Goal: Information Seeking & Learning: Learn about a topic

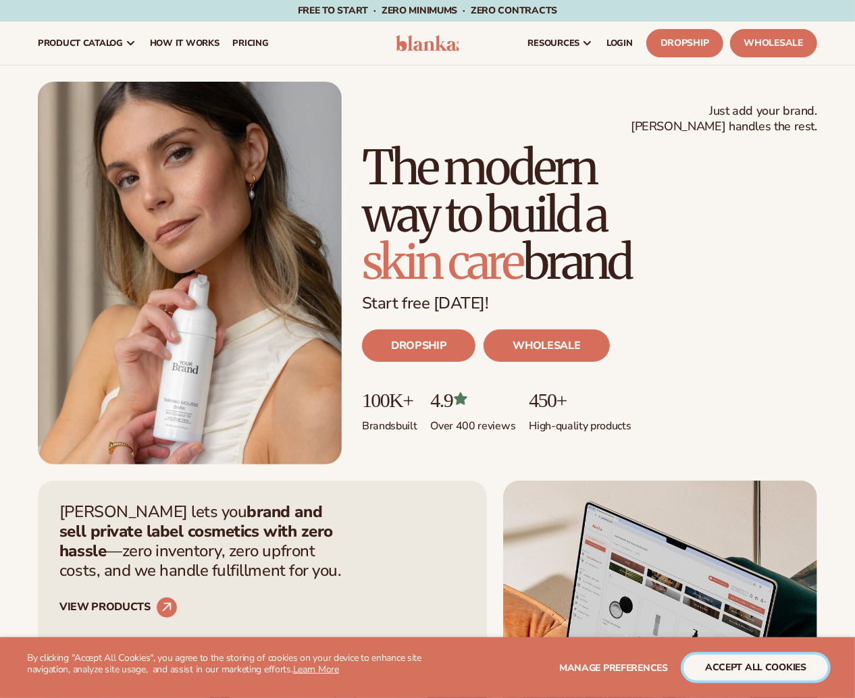
click at [750, 679] on button "accept all cookies" at bounding box center [756, 668] width 145 height 26
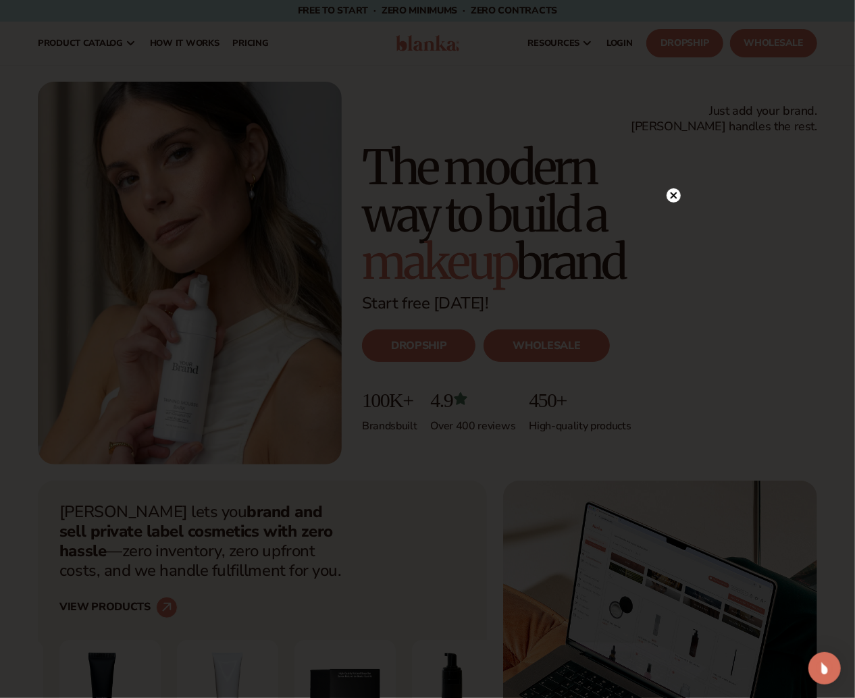
click at [674, 195] on icon at bounding box center [674, 195] width 7 height 7
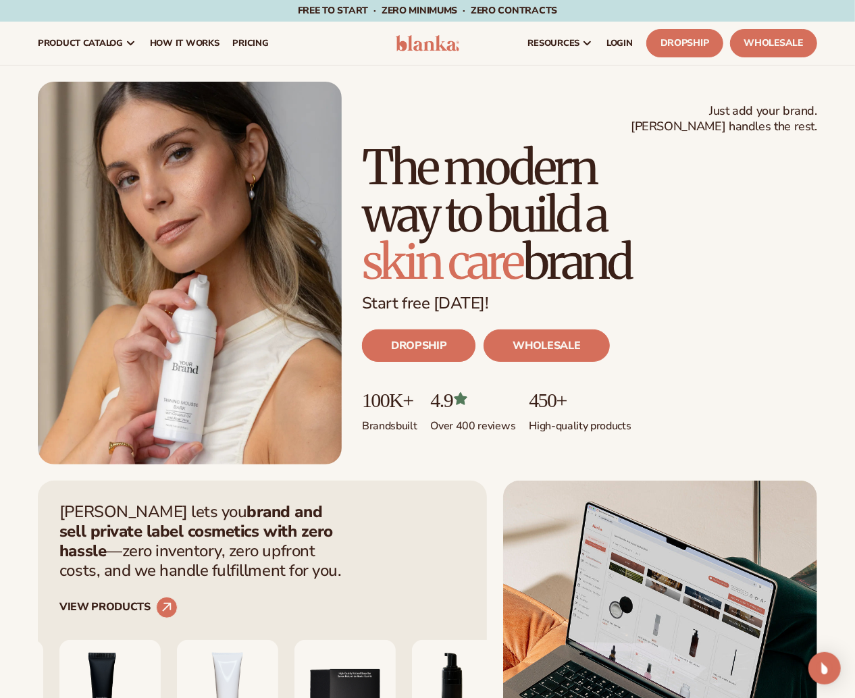
click at [475, 362] on link "DROPSHIP" at bounding box center [418, 346] width 113 height 32
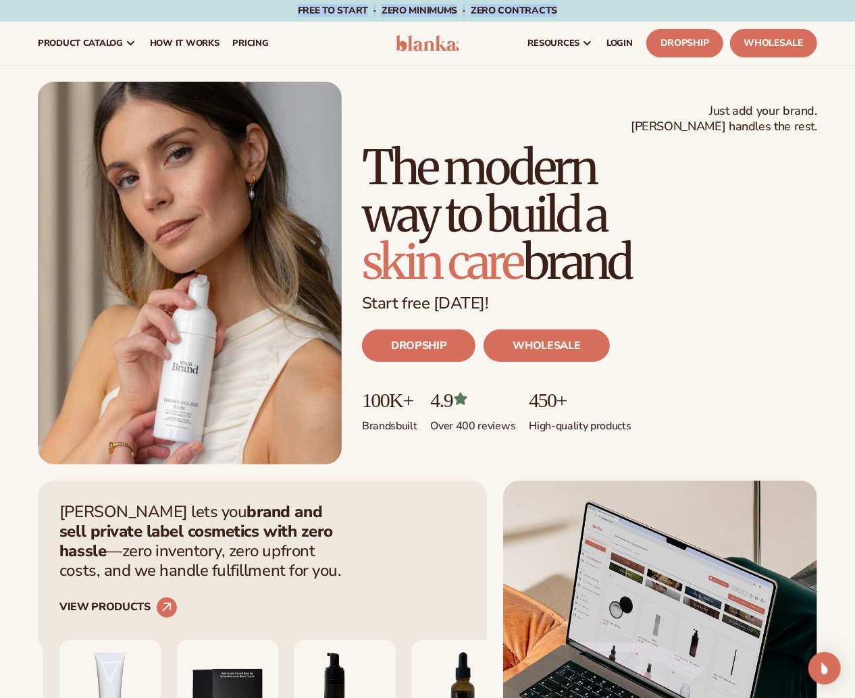
drag, startPoint x: 281, startPoint y: 10, endPoint x: 596, endPoint y: 7, distance: 314.8
click at [596, 7] on div "Free to start · ZERO minimums · ZERO contracts · Free to start · ZERO minimums …" at bounding box center [428, 11] width 788 height 22
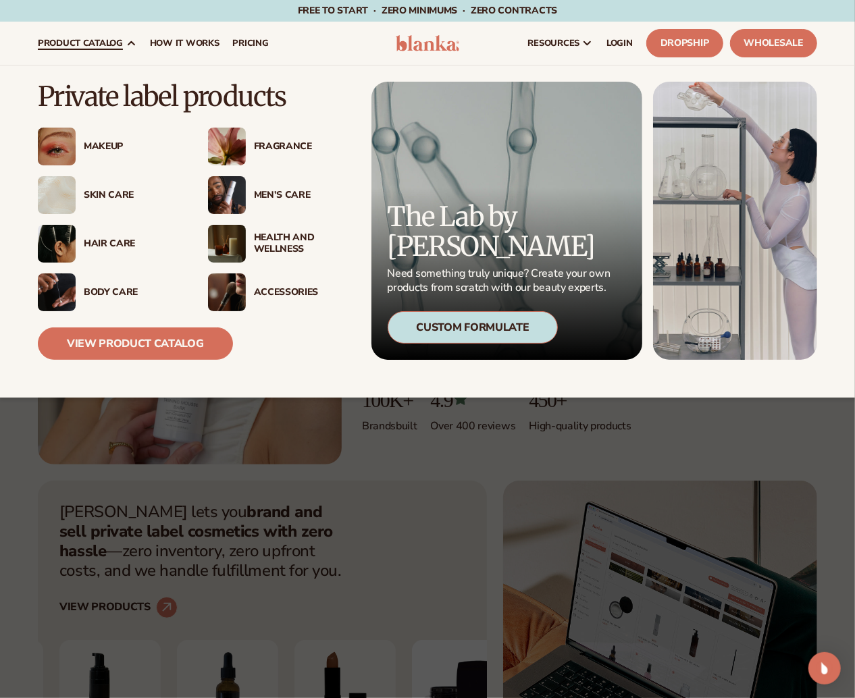
click at [98, 147] on div "Makeup" at bounding box center [132, 146] width 97 height 11
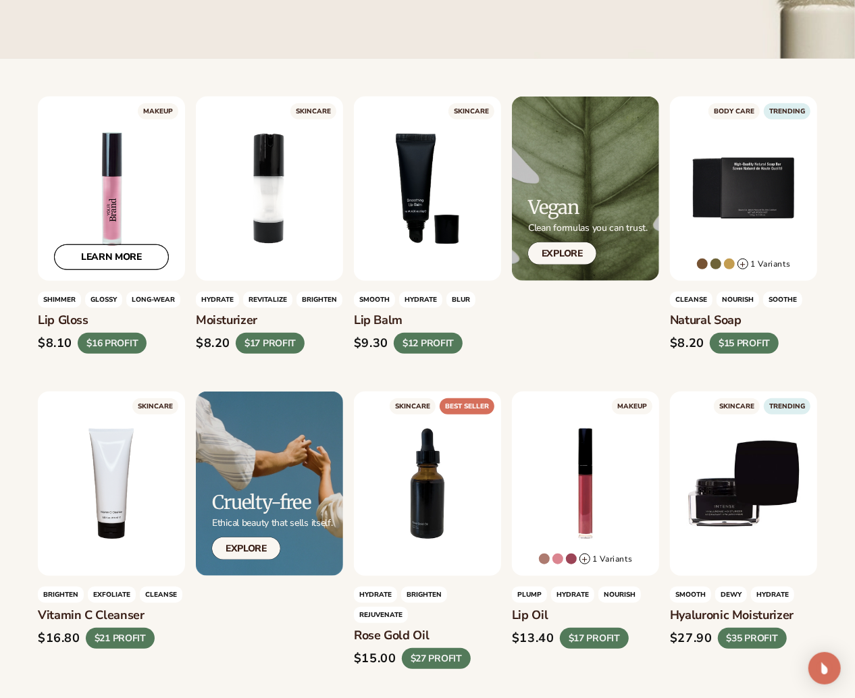
scroll to position [338, 0]
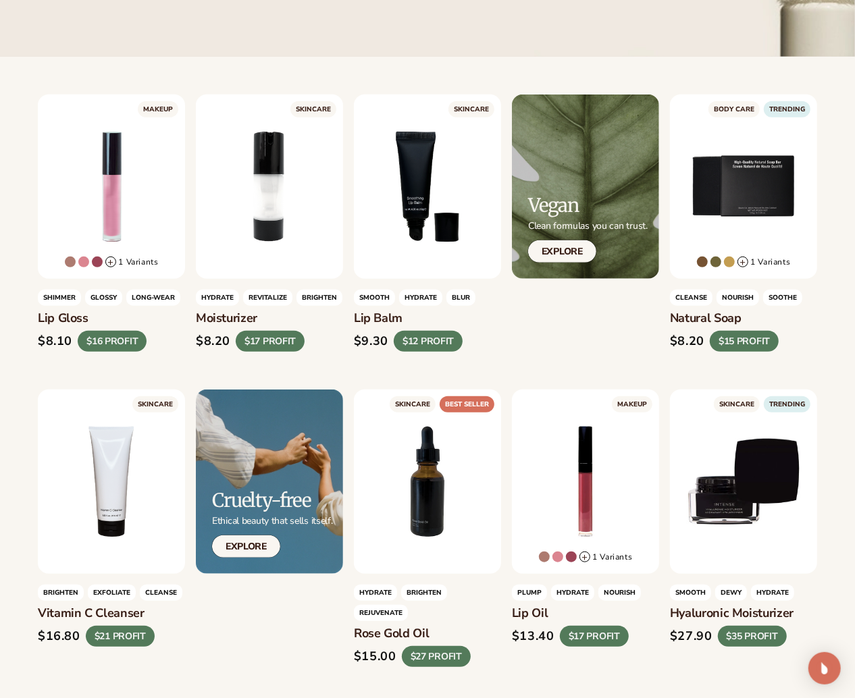
drag, startPoint x: 114, startPoint y: 257, endPoint x: 21, endPoint y: 269, distance: 94.0
click at [92, 259] on link "LEARN MORE" at bounding box center [111, 255] width 115 height 26
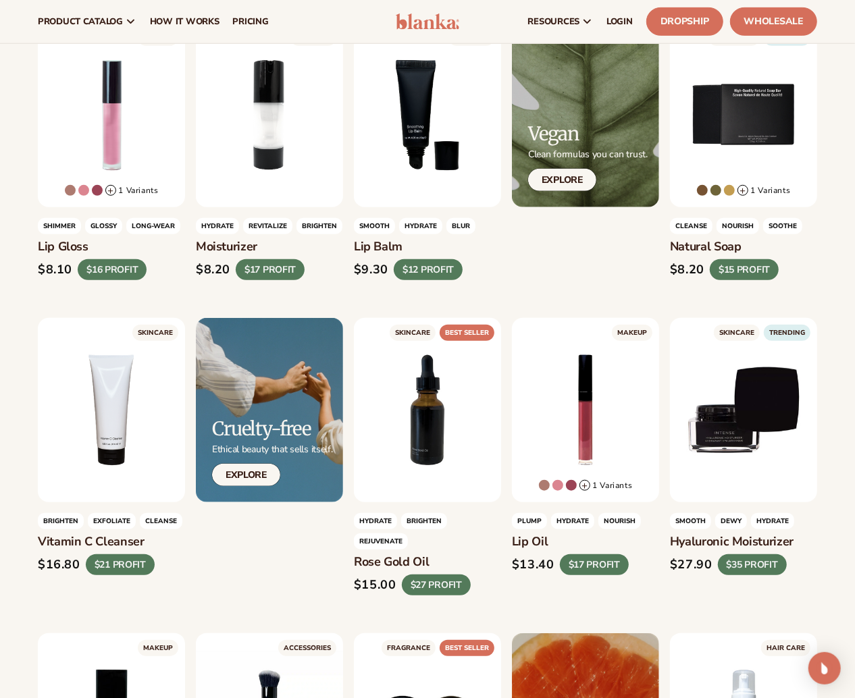
scroll to position [336, 0]
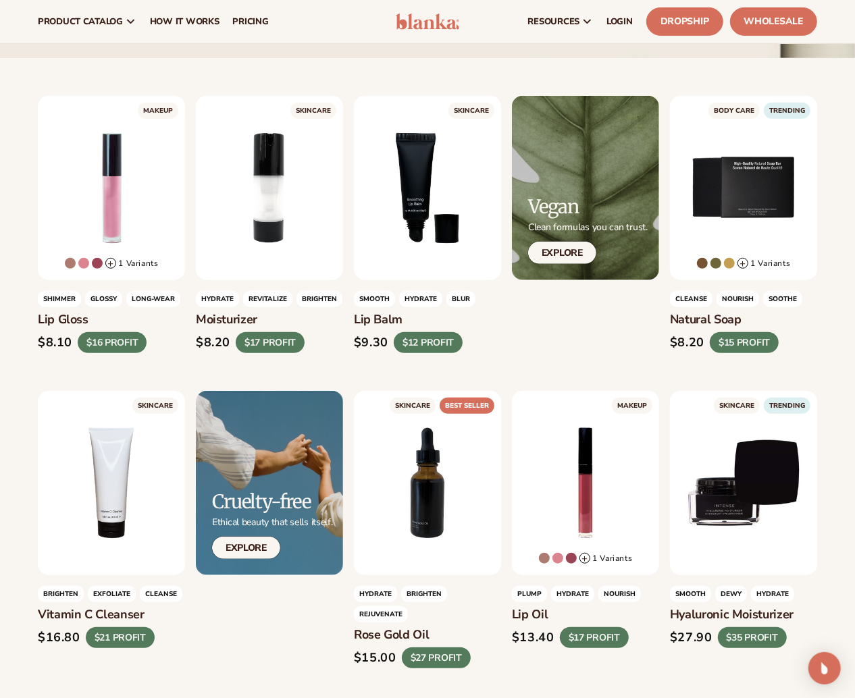
drag, startPoint x: 82, startPoint y: 305, endPoint x: 12, endPoint y: 294, distance: 71.2
drag, startPoint x: 861, startPoint y: 253, endPoint x: 850, endPoint y: 237, distance: 19.5
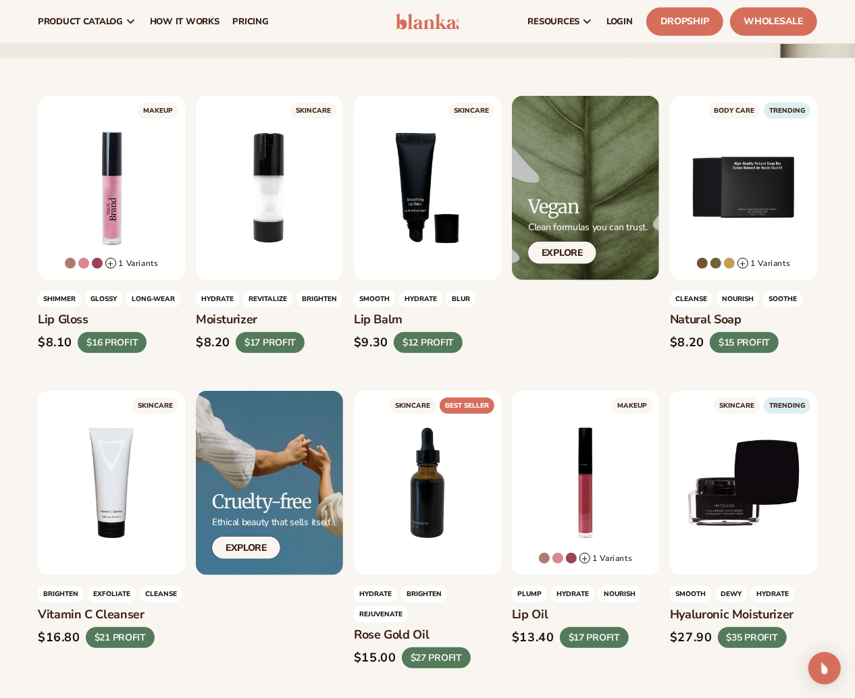
drag, startPoint x: 106, startPoint y: 340, endPoint x: 141, endPoint y: 334, distance: 35.5
click at [141, 334] on div "$16 PROFIT" at bounding box center [112, 343] width 69 height 21
drag, startPoint x: 135, startPoint y: 345, endPoint x: 22, endPoint y: 347, distance: 112.8
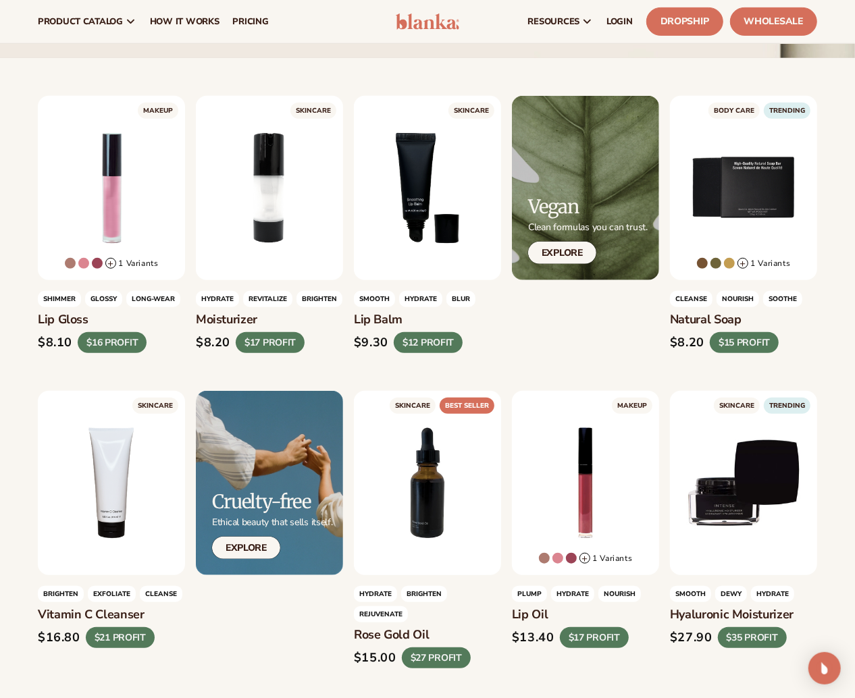
drag, startPoint x: 616, startPoint y: 18, endPoint x: 350, endPoint y: 8, distance: 266.3
click at [350, 8] on nav "product catalog Private label products The Lab by Blanka" at bounding box center [206, 21] width 351 height 43
click at [211, 18] on span "How It Works" at bounding box center [185, 21] width 70 height 11
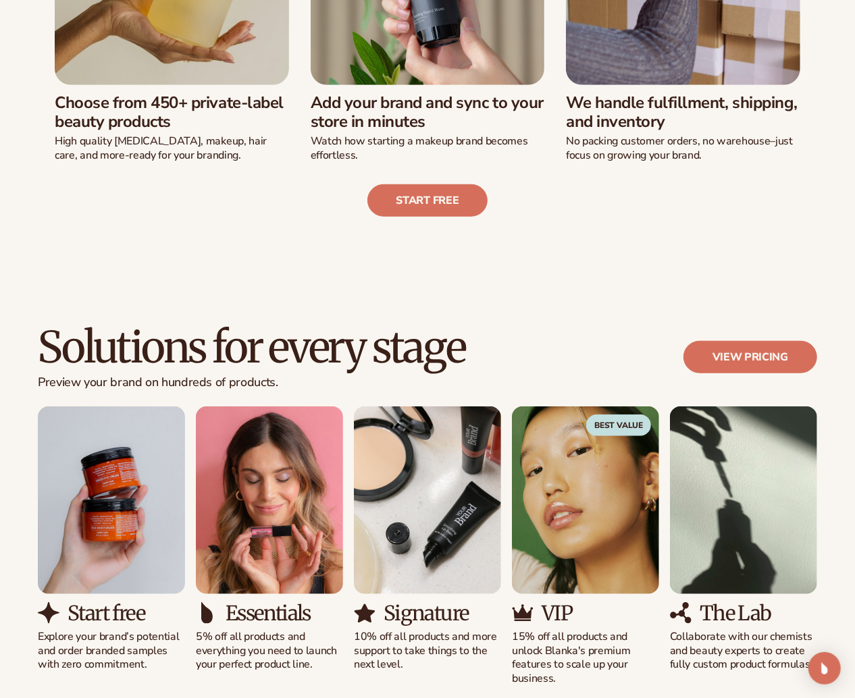
scroll to position [608, 0]
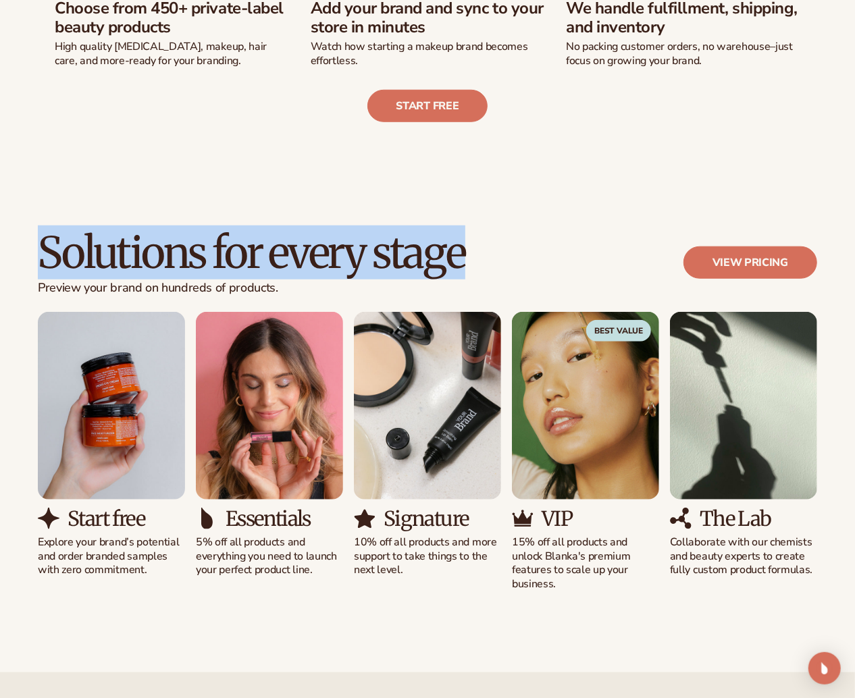
drag, startPoint x: 46, startPoint y: 254, endPoint x: 504, endPoint y: 255, distance: 457.9
click at [481, 255] on div "Solutions for every stage Preview your brand on hundreds of products. View pric…" at bounding box center [427, 271] width 779 height 82
click at [504, 255] on div "Solutions for every stage Preview your brand on hundreds of products. View pric…" at bounding box center [427, 271] width 779 height 82
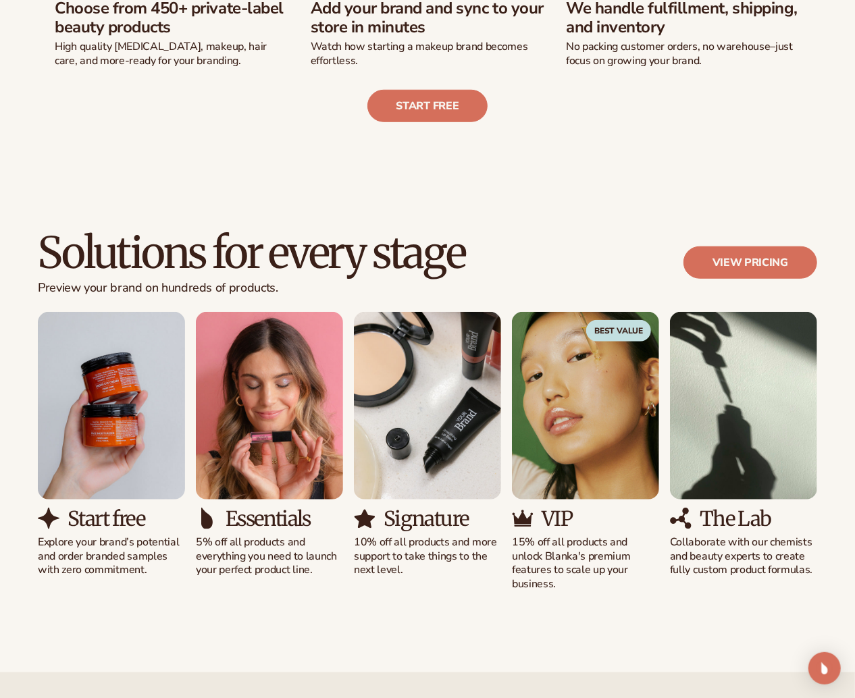
click at [424, 566] on p "10% off all products and more support to take things to the next level." at bounding box center [427, 557] width 147 height 42
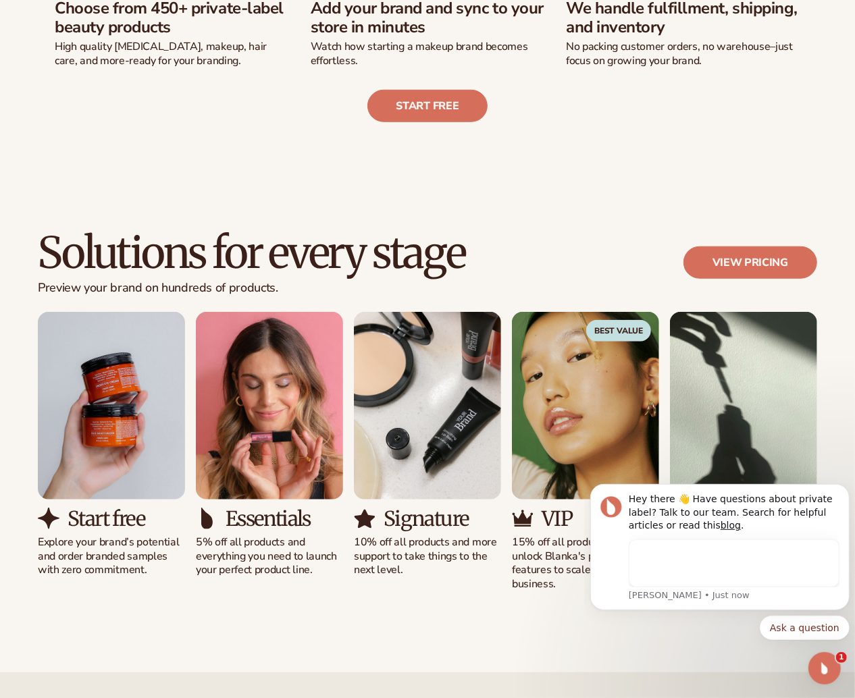
scroll to position [0, 0]
click at [377, 552] on div "Start free Explore your brand’s potential and order branded samples with zero c…" at bounding box center [427, 452] width 779 height 280
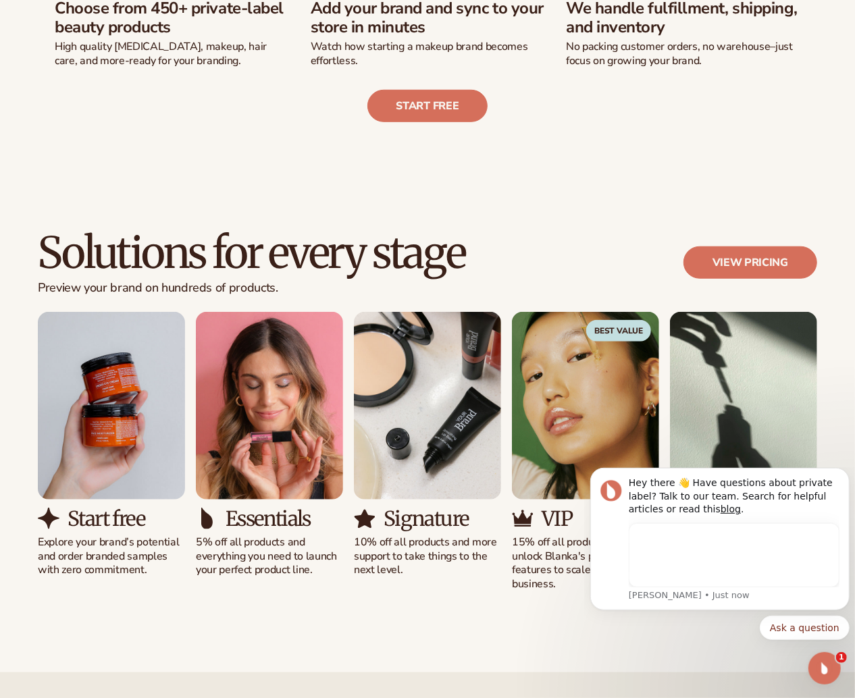
click at [377, 552] on p "10% off all products and more support to take things to the next level." at bounding box center [427, 557] width 147 height 42
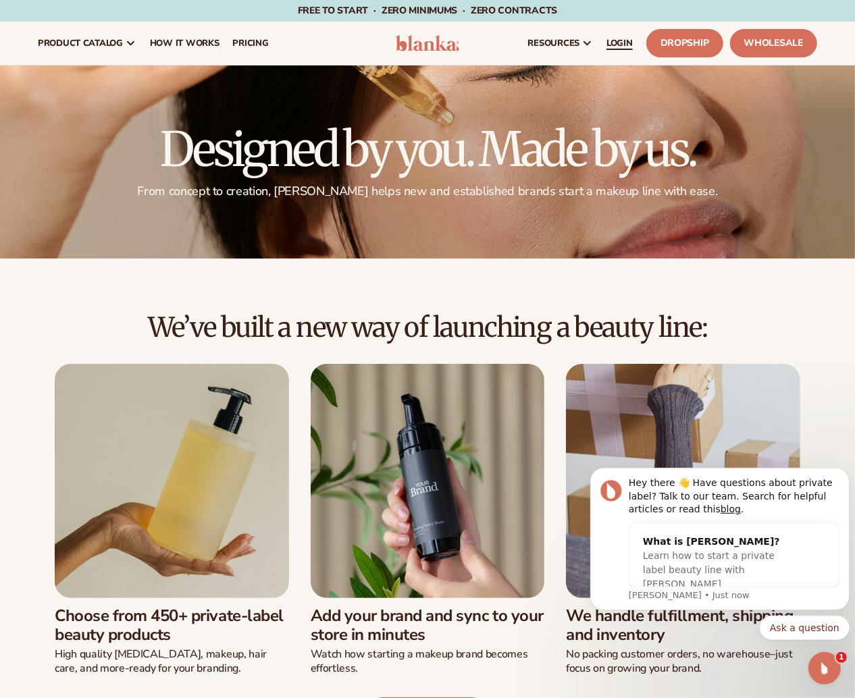
click at [617, 39] on span "LOGIN" at bounding box center [620, 43] width 26 height 11
